Goal: Information Seeking & Learning: Learn about a topic

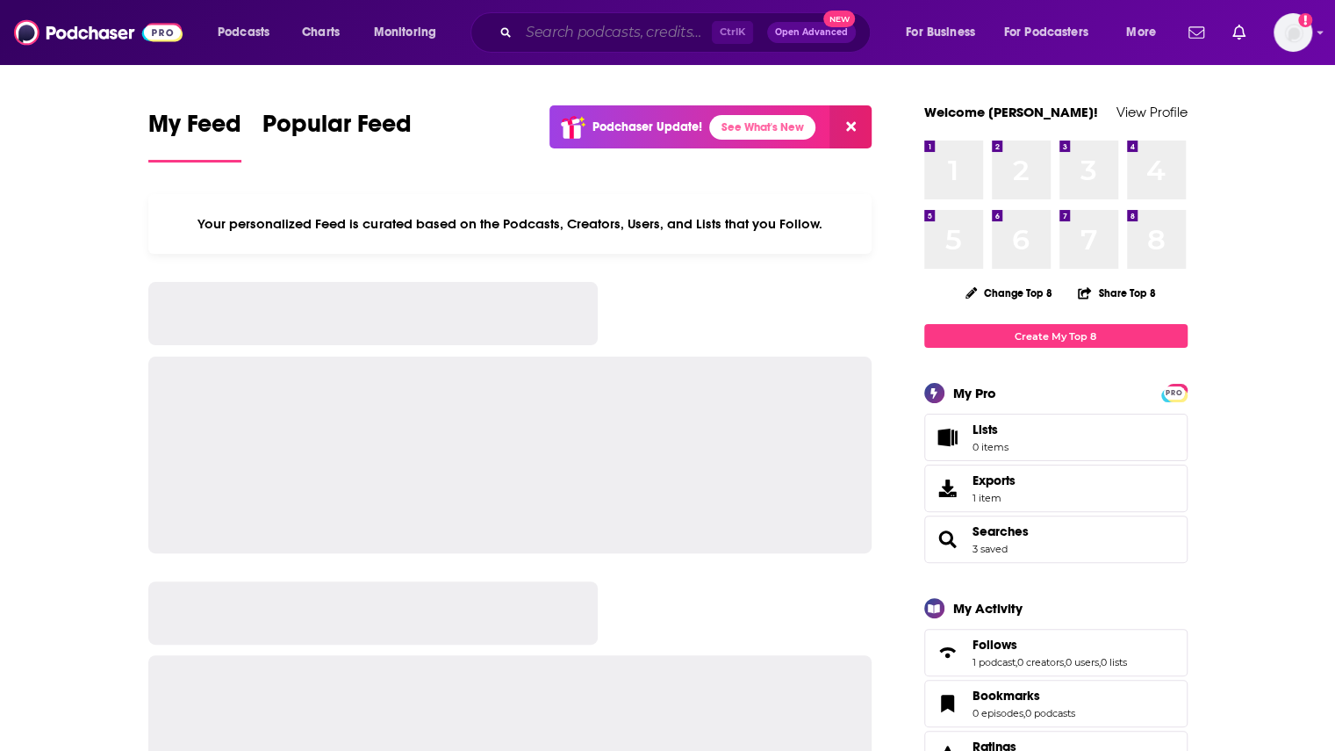
click at [550, 37] on input "Search podcasts, credits, & more..." at bounding box center [615, 32] width 193 height 28
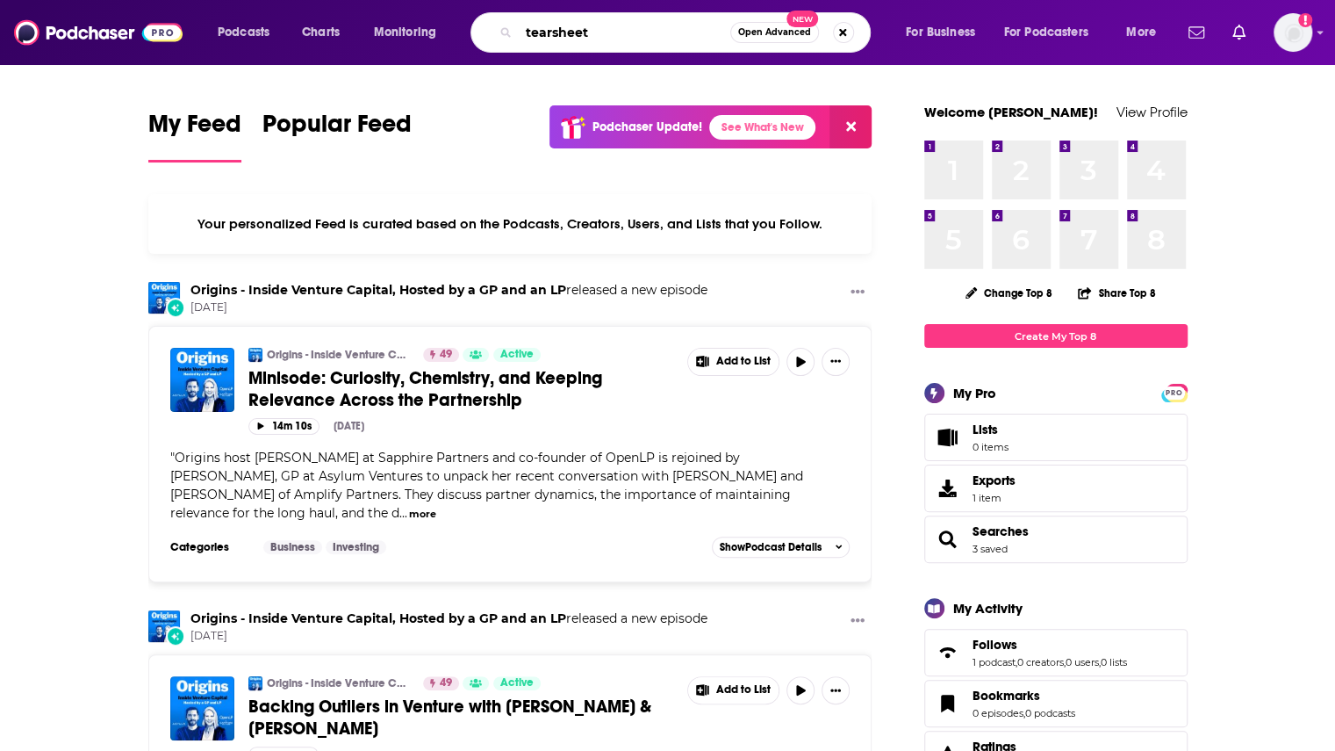
type input "tearsheet"
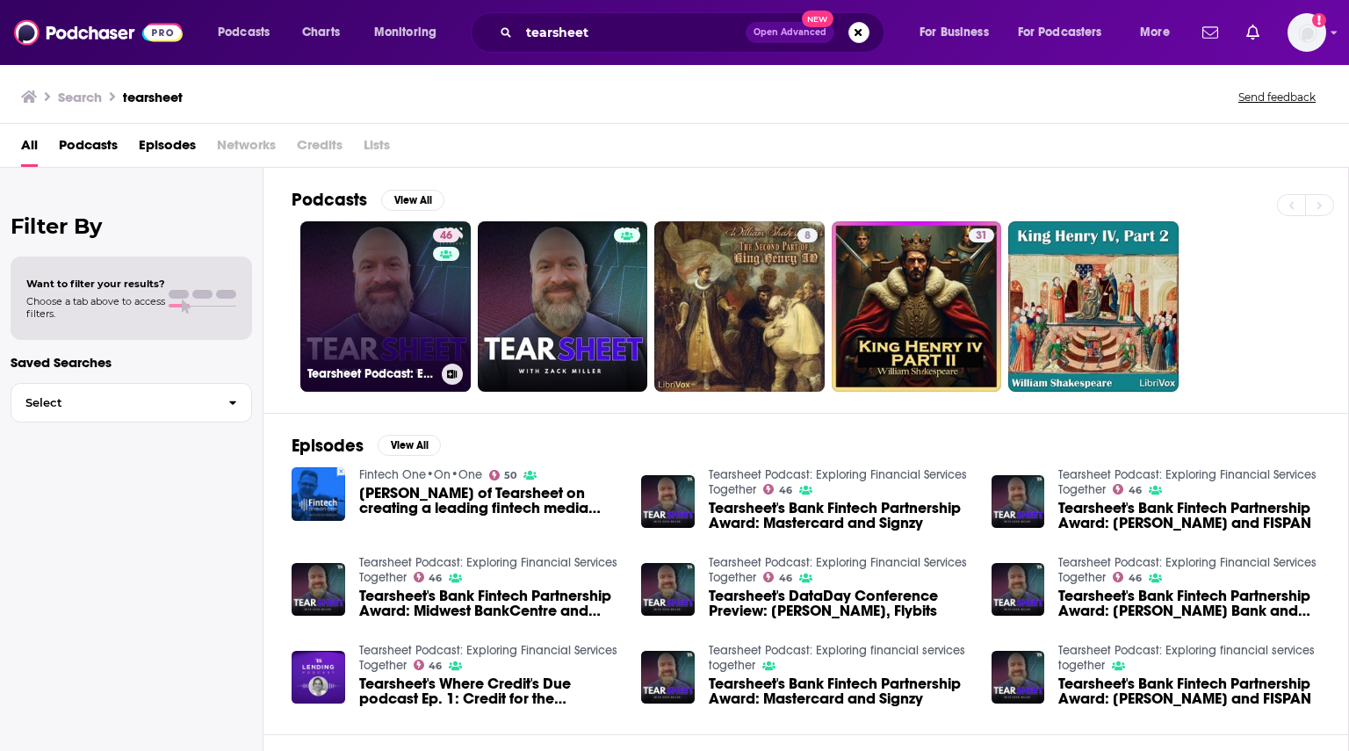
click at [423, 287] on link "46 Tearsheet Podcast: Exploring Financial Services Together" at bounding box center [385, 306] width 170 height 170
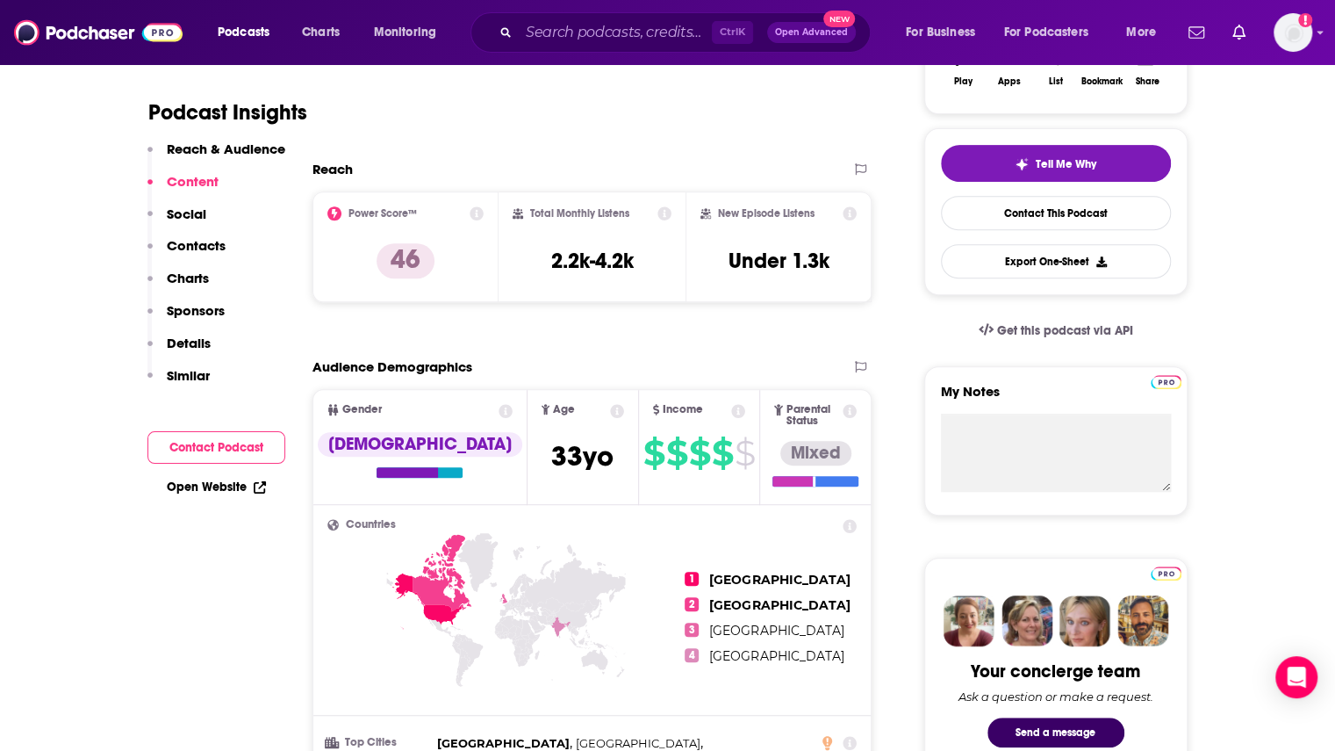
scroll to position [176, 0]
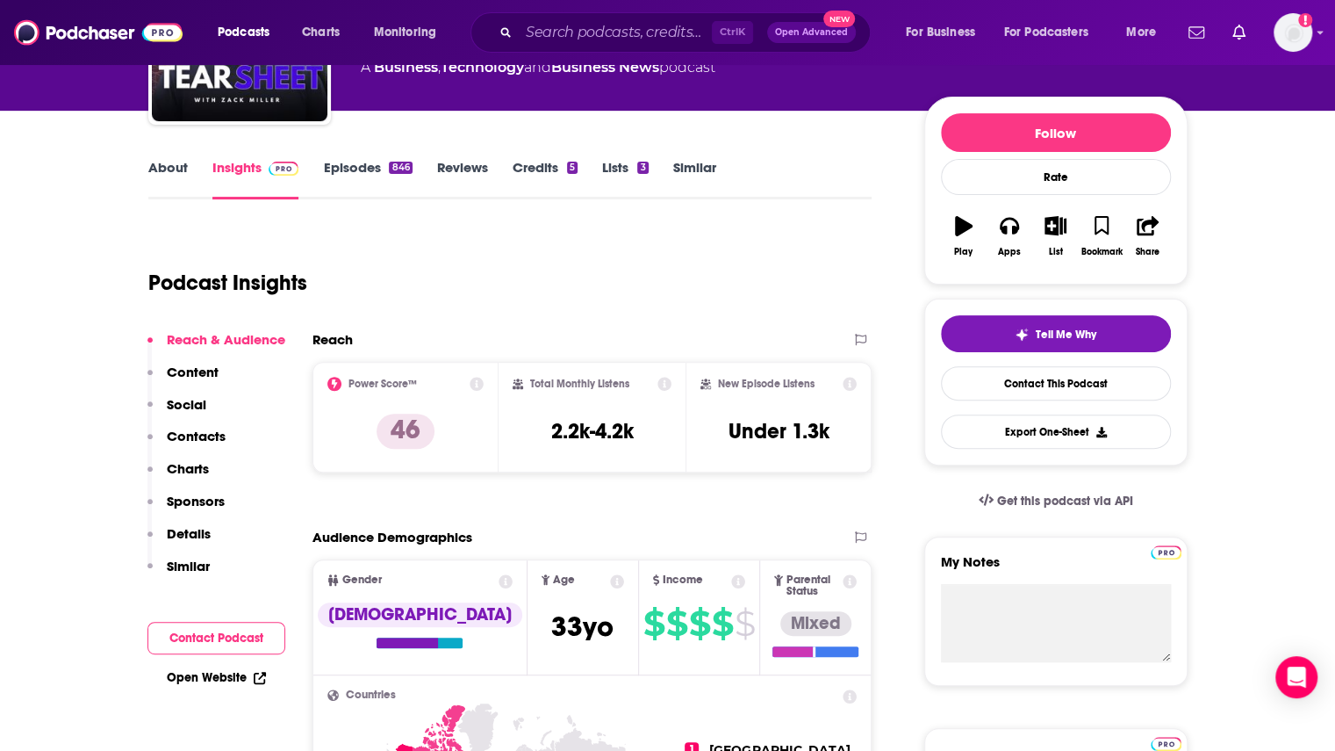
click at [344, 169] on link "Episodes 846" at bounding box center [367, 179] width 89 height 40
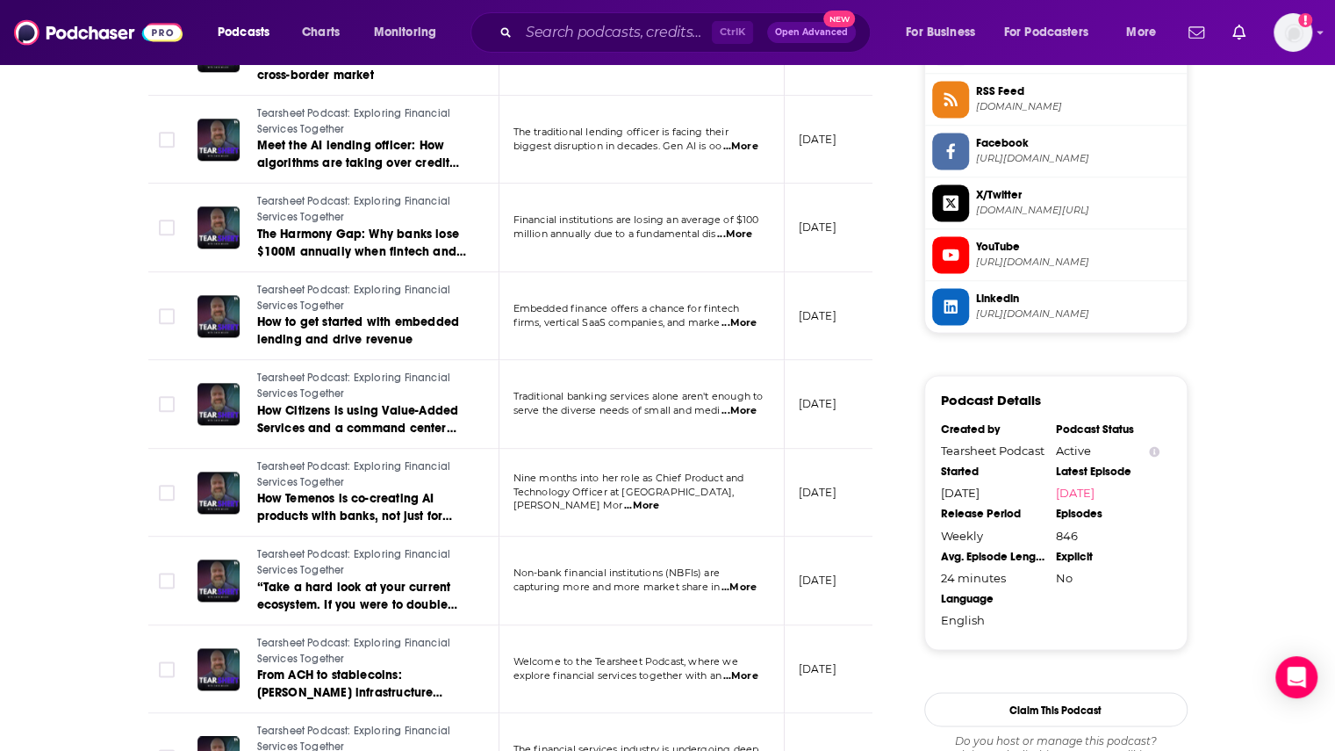
scroll to position [1756, 0]
